Goal: Task Accomplishment & Management: Complete application form

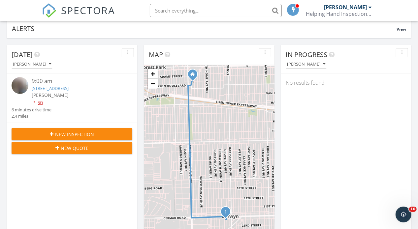
click at [69, 86] on link "2212 Grove Ave, Berwyn, IL 60402" at bounding box center [50, 88] width 37 height 6
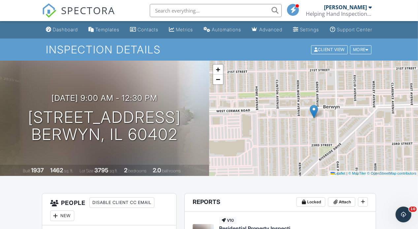
click at [359, 55] on div "Client View More Property Details Reschedule Reorder / Copy Share Cancel Delete…" at bounding box center [341, 49] width 62 height 10
click at [362, 54] on div "More" at bounding box center [360, 49] width 21 height 9
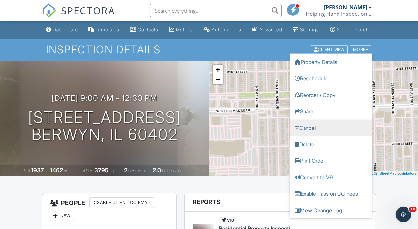
click at [324, 132] on link "Cancel" at bounding box center [330, 127] width 82 height 16
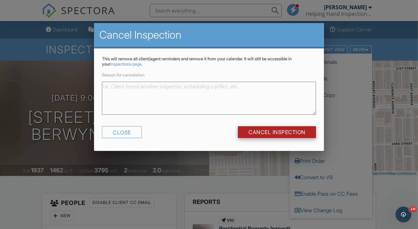
click at [289, 133] on input "Cancel Inspection" at bounding box center [277, 132] width 78 height 12
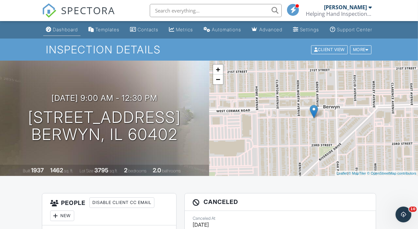
click at [63, 32] on div "Dashboard" at bounding box center [65, 30] width 25 height 6
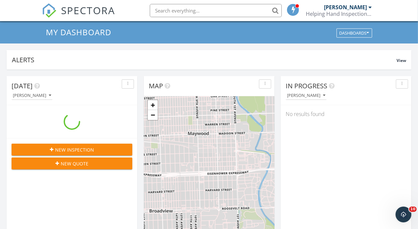
scroll to position [23, 0]
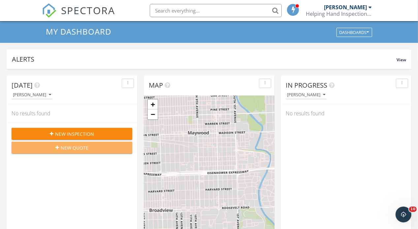
click at [110, 153] on button "New Quote" at bounding box center [72, 148] width 121 height 12
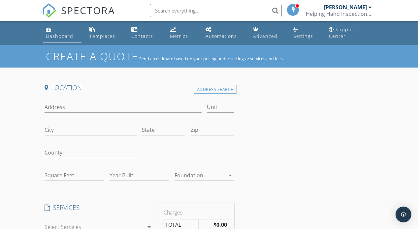
click at [57, 37] on div "Dashboard" at bounding box center [59, 36] width 27 height 6
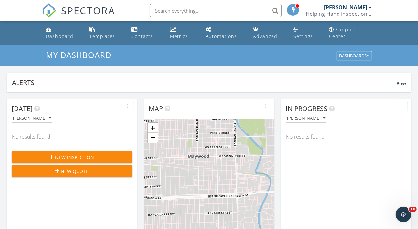
click at [69, 155] on span "New Inspection" at bounding box center [74, 157] width 39 height 7
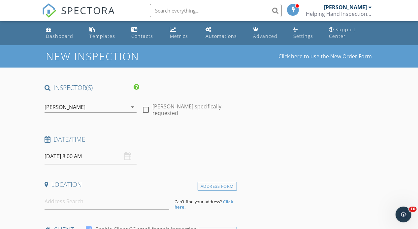
click at [127, 156] on div "[DATE] 8:00 AM" at bounding box center [90, 156] width 92 height 16
click at [112, 156] on input "09/30/2025 8:00 AM" at bounding box center [90, 156] width 92 height 16
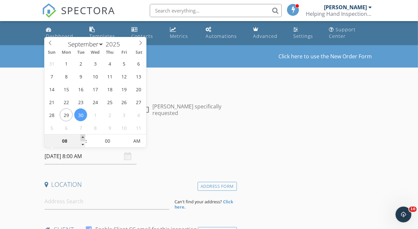
type input "09"
type input "09/30/2025 9:00 AM"
click at [82, 139] on span at bounding box center [82, 137] width 5 height 7
type input "10"
type input "09/30/2025 10:00 AM"
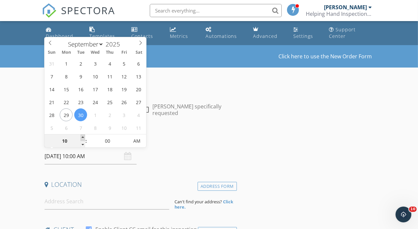
click at [81, 139] on span at bounding box center [82, 137] width 5 height 7
type input "11"
type input "09/30/2025 11:00 AM"
click at [81, 139] on span at bounding box center [82, 137] width 5 height 7
type input "12"
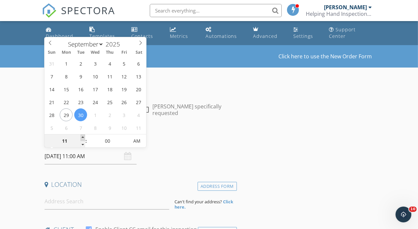
type input "09/30/2025 12:00 PM"
click at [81, 139] on span at bounding box center [82, 137] width 5 height 7
type input "01"
type input "09/30/2025 1:00 PM"
click at [81, 139] on span at bounding box center [82, 137] width 5 height 7
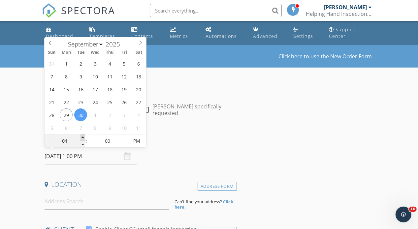
type input "02"
type input "09/30/2025 2:00 PM"
click at [81, 139] on span at bounding box center [82, 137] width 5 height 7
type input "03"
type input "09/30/2025 3:00 PM"
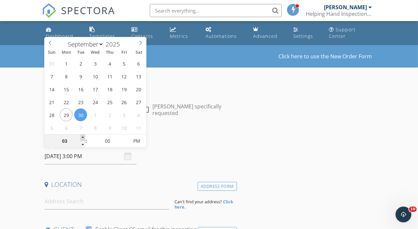
click at [81, 139] on span at bounding box center [82, 137] width 5 height 7
type input "04"
type input "09/30/2025 4:00 PM"
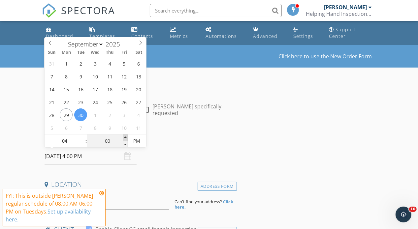
type input "05"
type input "09/30/2025 4:05 PM"
click at [125, 138] on span at bounding box center [125, 137] width 5 height 7
type input "10"
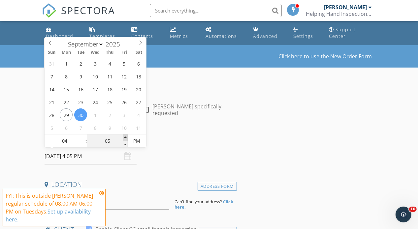
type input "09/30/2025 4:10 PM"
type input "15"
type input "09/30/2025 4:15 PM"
click at [125, 138] on span at bounding box center [125, 137] width 5 height 7
type input "20"
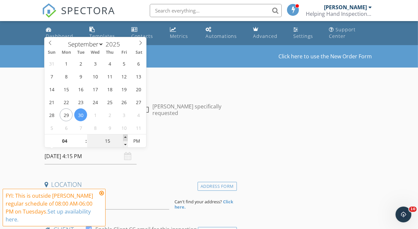
type input "09/30/2025 4:20 PM"
click at [125, 138] on span at bounding box center [125, 137] width 5 height 7
type input "25"
type input "09/30/2025 4:25 PM"
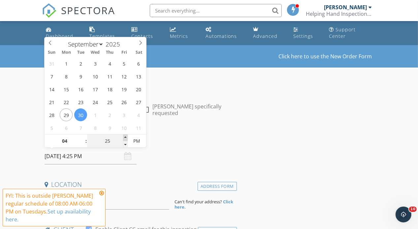
type input "30"
type input "09/30/2025 4:30 PM"
click at [125, 138] on span at bounding box center [125, 137] width 5 height 7
click at [124, 197] on input at bounding box center [106, 201] width 125 height 16
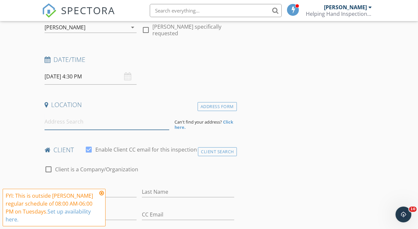
scroll to position [82, 0]
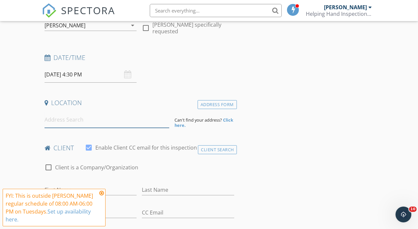
click at [143, 120] on input at bounding box center [106, 120] width 125 height 16
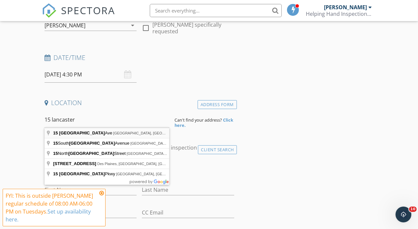
type input "15 Lancaster Ave, Elk Grove Village, IL, USA"
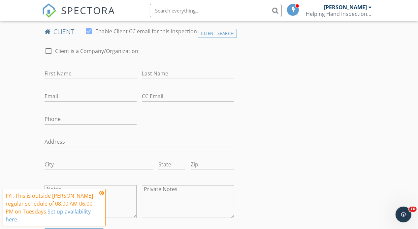
scroll to position [343, 0]
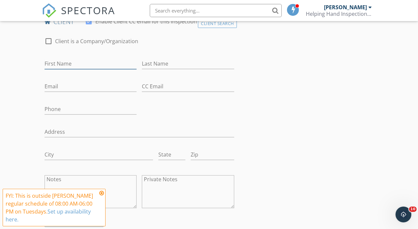
click at [103, 65] on input "First Name" at bounding box center [90, 63] width 92 height 11
click at [106, 67] on input "First Name" at bounding box center [90, 63] width 92 height 11
paste input "Fabiola"
type input "Fabiola"
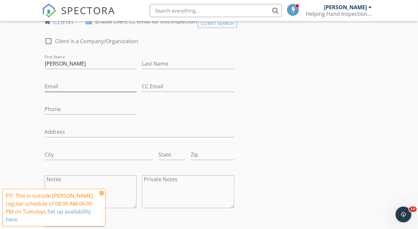
click at [83, 85] on input "Email" at bounding box center [90, 86] width 92 height 11
paste input "fabiola.navarrogarcia@fm.com"
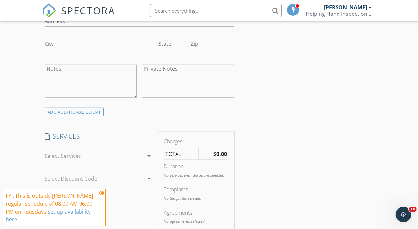
scroll to position [454, 0]
type input "fabiola.navarrogarcia@fm.com"
click at [108, 158] on div at bounding box center [93, 155] width 99 height 11
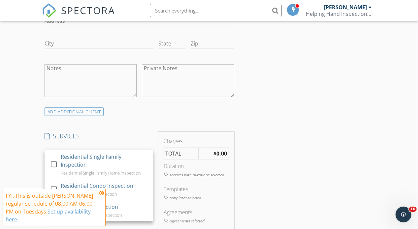
click at [108, 158] on div "Residential Single Family Inspection" at bounding box center [103, 161] width 87 height 16
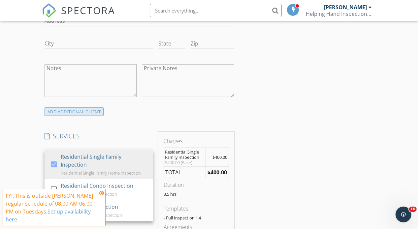
click at [82, 114] on div "ADD ADDITIONAL client" at bounding box center [73, 111] width 59 height 9
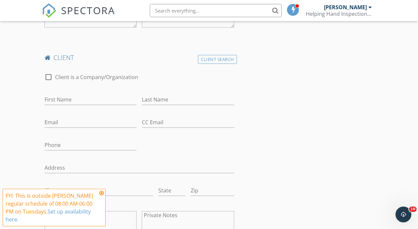
scroll to position [538, 0]
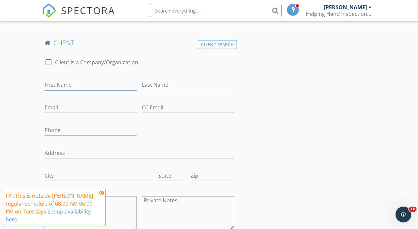
click at [73, 83] on input "First Name" at bounding box center [90, 84] width 92 height 11
paste input "Julio"
type input "Julio"
click at [96, 109] on input "Email" at bounding box center [90, 107] width 92 height 11
paste input "julio.perez@fm.com"
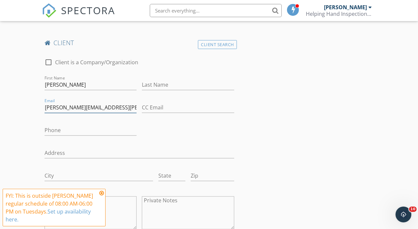
type input "julio.perez@fm.com"
click at [175, 128] on div "check_box_outline_blank Client is a Company/Organization First Name Julio Last …" at bounding box center [139, 146] width 195 height 188
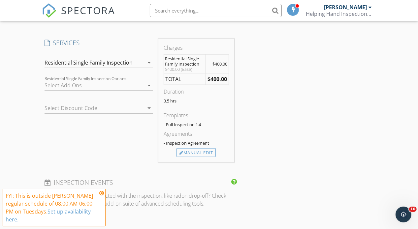
scroll to position [758, 0]
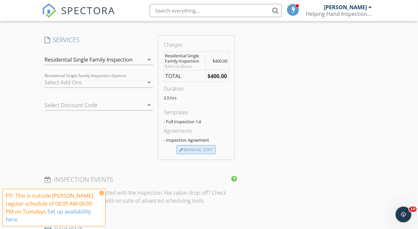
click at [194, 146] on div "Manual Edit" at bounding box center [195, 149] width 39 height 9
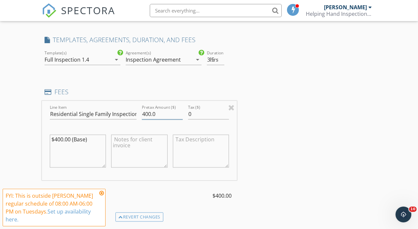
click at [151, 111] on input "400.0" at bounding box center [162, 114] width 41 height 11
type input "500.0"
click at [242, 124] on div "INSPECTOR(S) check_box Kyle Niewald PRIMARY Kyle Niewald arrow_drop_down check_…" at bounding box center [209, 14] width 334 height 1377
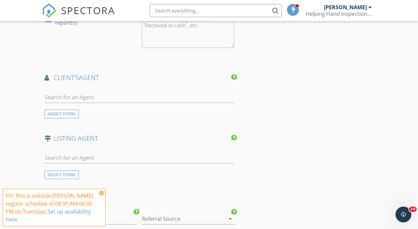
scroll to position [1077, 0]
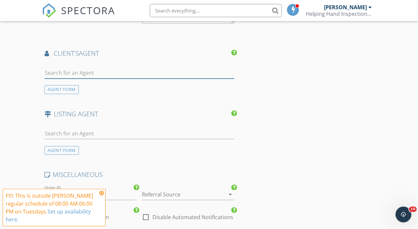
click at [191, 74] on input "text" at bounding box center [139, 73] width 190 height 11
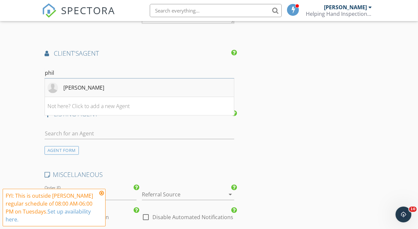
type input "phil"
click at [206, 93] on li "PHILLIP WEAVER" at bounding box center [139, 87] width 189 height 18
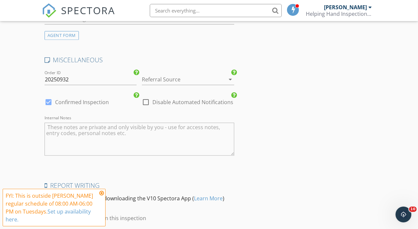
scroll to position [1340, 0]
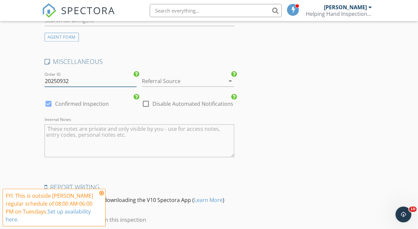
click at [74, 82] on input "20250932" at bounding box center [90, 81] width 92 height 11
type input "20250930B"
click at [162, 79] on div at bounding box center [179, 81] width 74 height 11
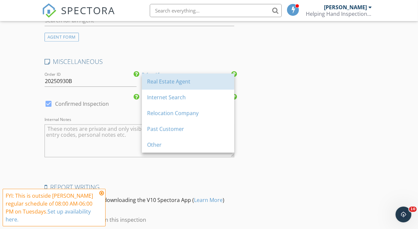
click at [162, 79] on div "Real Estate Agent" at bounding box center [188, 81] width 82 height 8
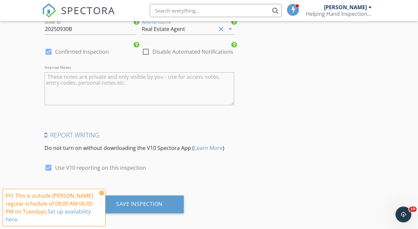
scroll to position [1395, 0]
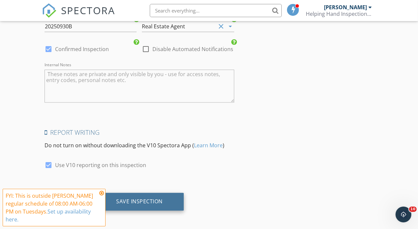
click at [150, 198] on div "Save Inspection" at bounding box center [139, 201] width 46 height 7
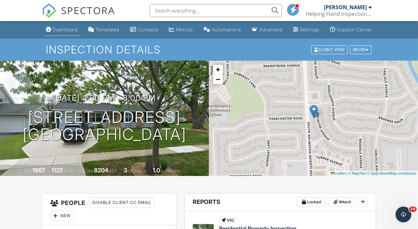
click at [62, 29] on link "Dashboard" at bounding box center [61, 30] width 37 height 12
